Goal: Task Accomplishment & Management: Manage account settings

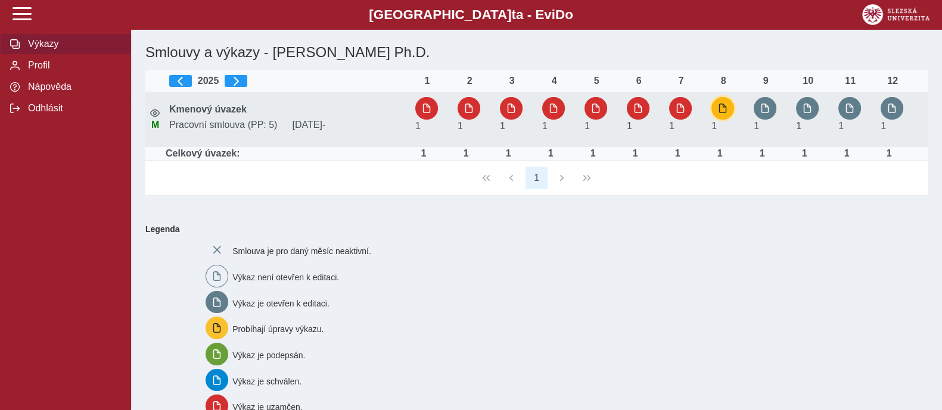
click at [718, 110] on span "button" at bounding box center [723, 109] width 10 height 10
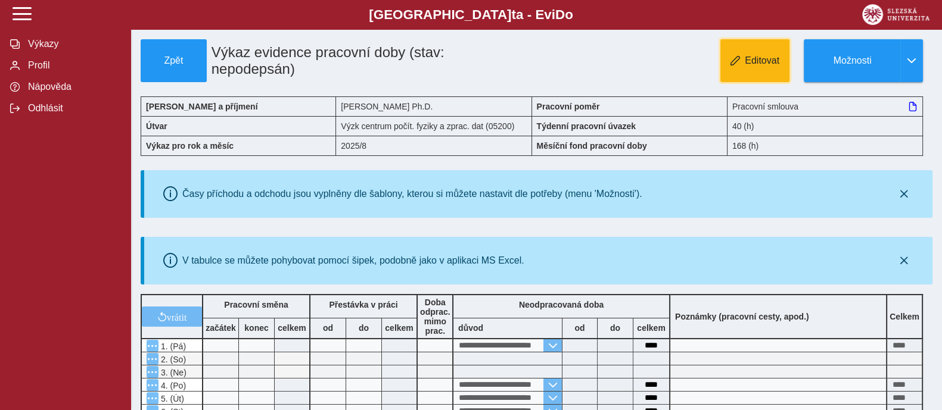
click at [765, 60] on span "Editovat" at bounding box center [762, 60] width 35 height 11
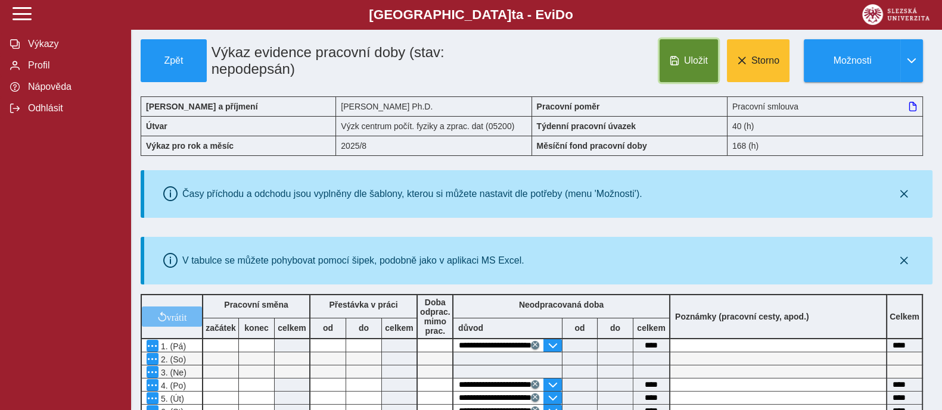
click at [703, 63] on span "Uložit" at bounding box center [696, 60] width 24 height 11
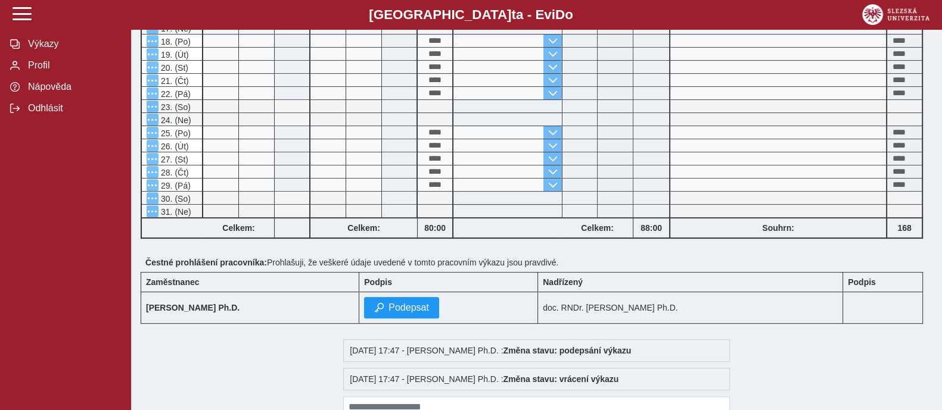
scroll to position [535, 0]
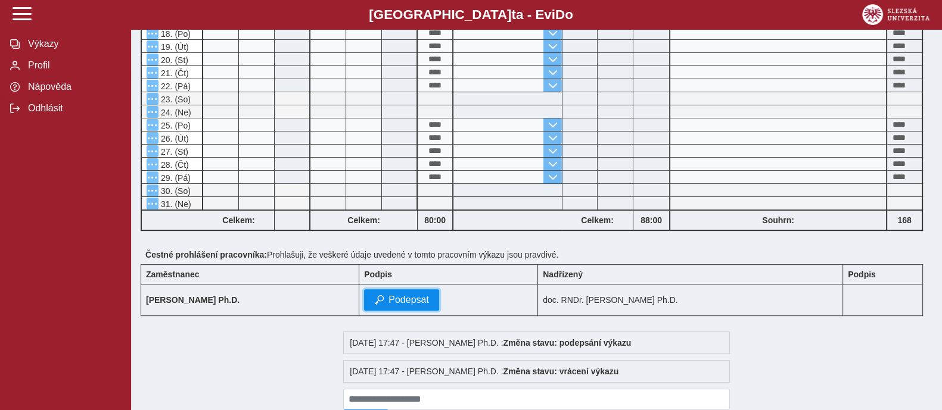
click at [429, 297] on span "Podepsat" at bounding box center [408, 300] width 41 height 11
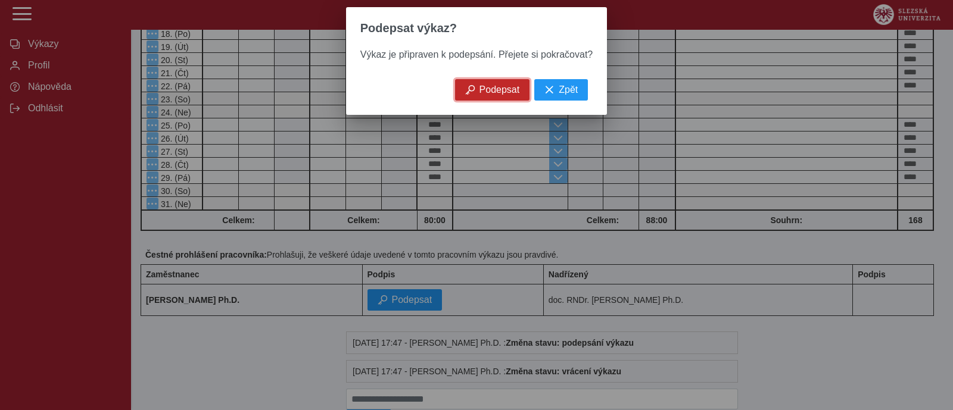
click at [493, 95] on span "Podepsat" at bounding box center [499, 90] width 41 height 11
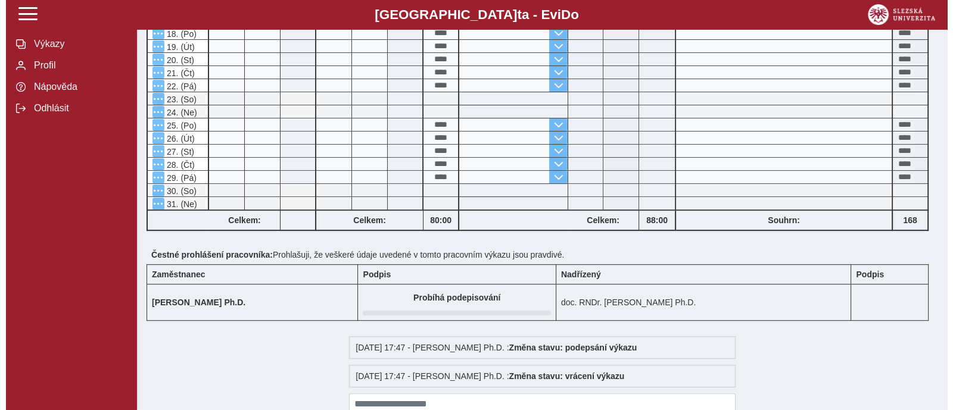
scroll to position [0, 0]
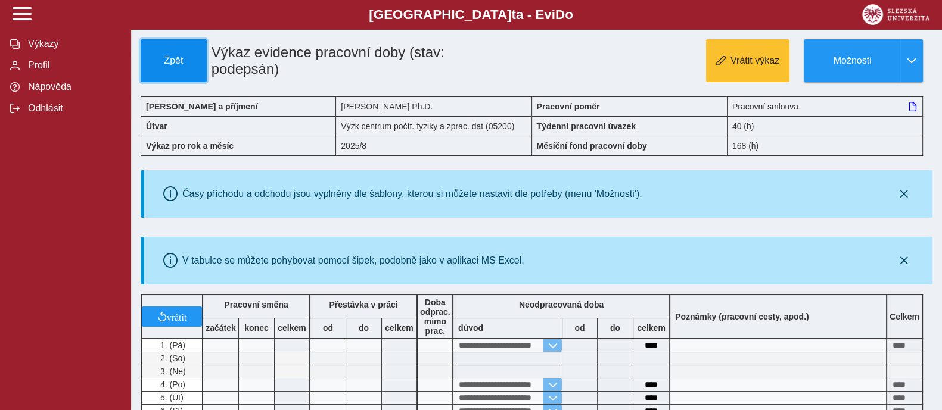
click at [176, 62] on span "Zpět" at bounding box center [173, 60] width 55 height 11
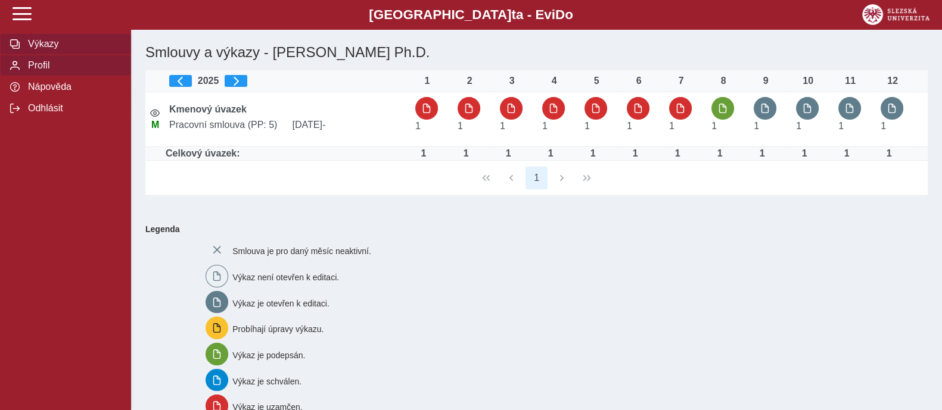
click at [45, 63] on span "Profil" at bounding box center [72, 65] width 96 height 11
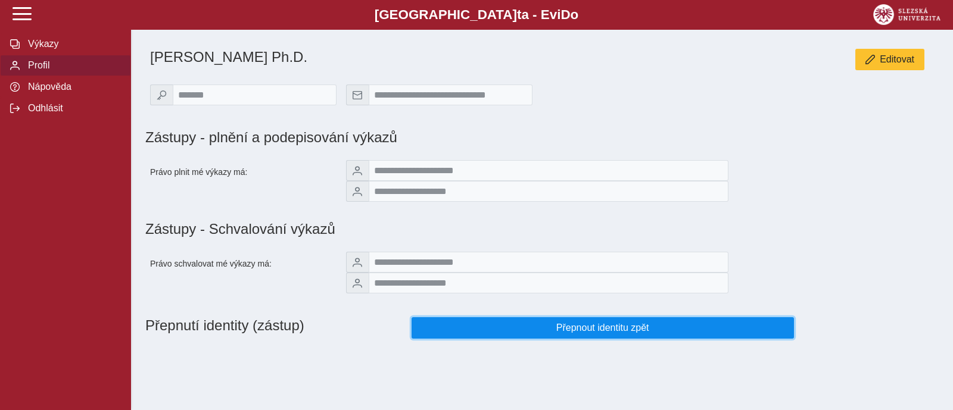
click at [482, 334] on span "Přepnout identitu zpět" at bounding box center [603, 328] width 362 height 11
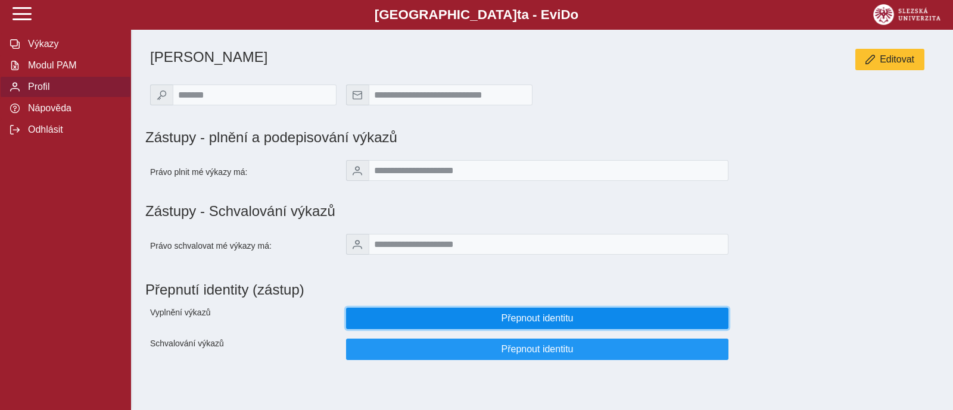
click at [503, 324] on span "Přepnout identitu" at bounding box center [537, 318] width 362 height 11
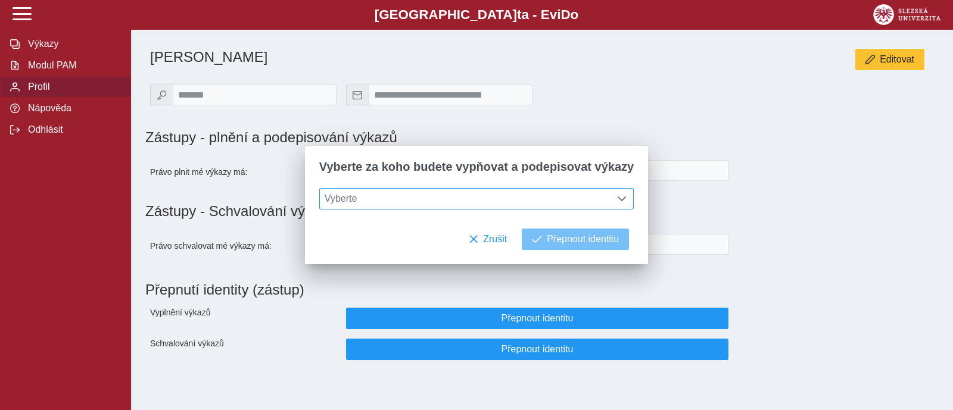
click at [544, 192] on span "Vyberte" at bounding box center [465, 199] width 291 height 20
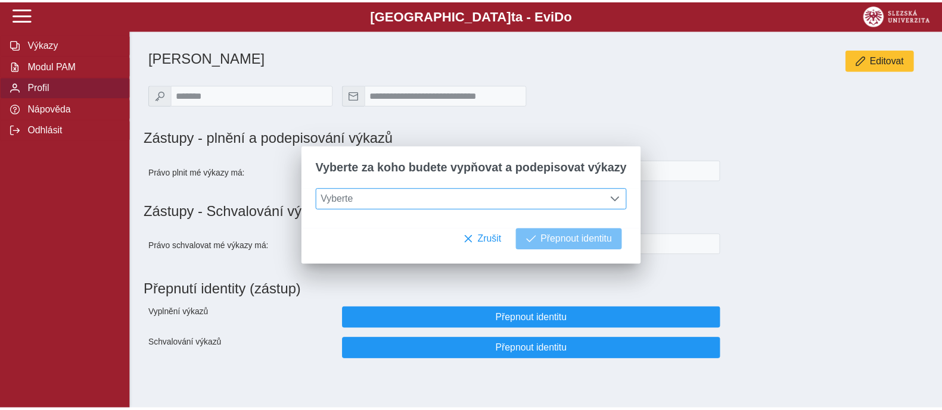
scroll to position [8, 51]
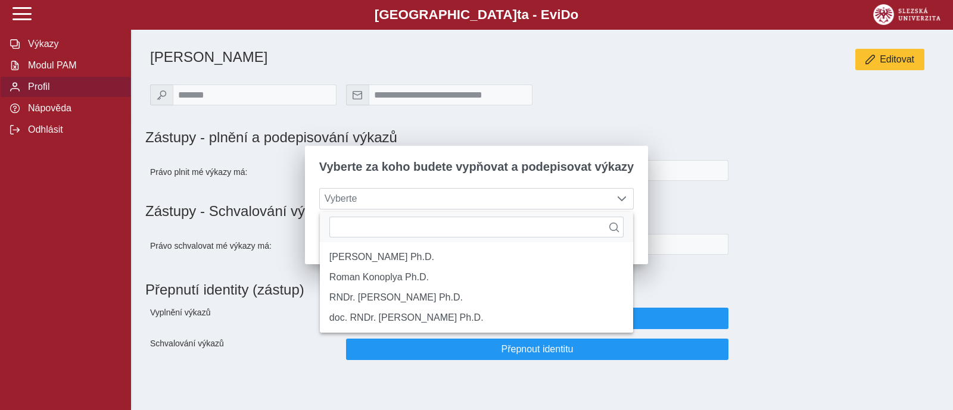
click at [825, 169] on div "**********" at bounding box center [537, 172] width 793 height 43
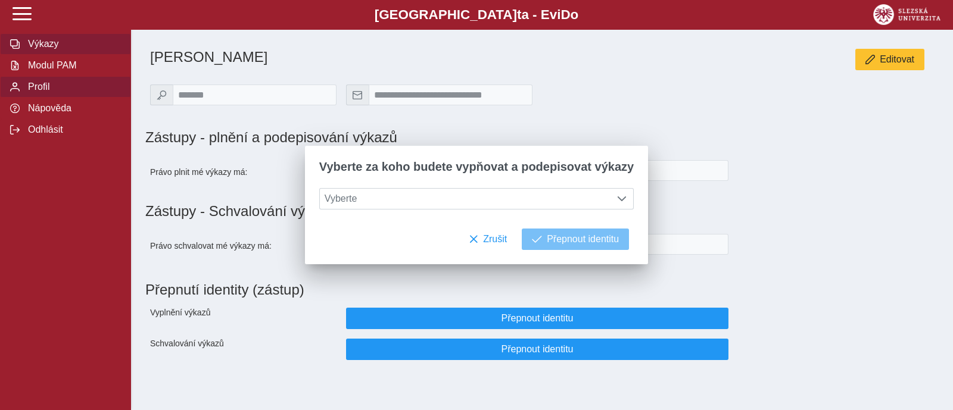
click at [46, 43] on span "Výkazy" at bounding box center [72, 44] width 96 height 11
